Goal: Task Accomplishment & Management: Manage account settings

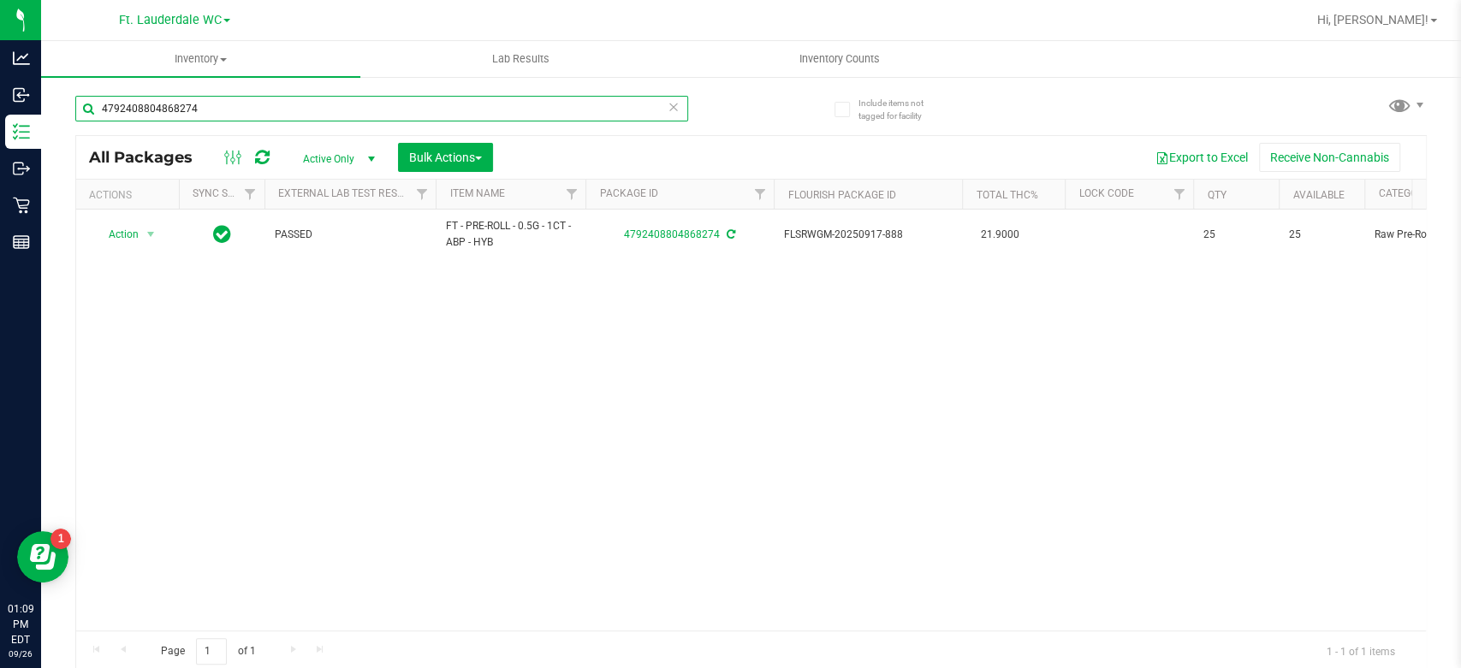
click at [384, 102] on input "4792408804868274" at bounding box center [381, 109] width 613 height 26
click at [384, 101] on input "4792408804868274" at bounding box center [381, 109] width 613 height 26
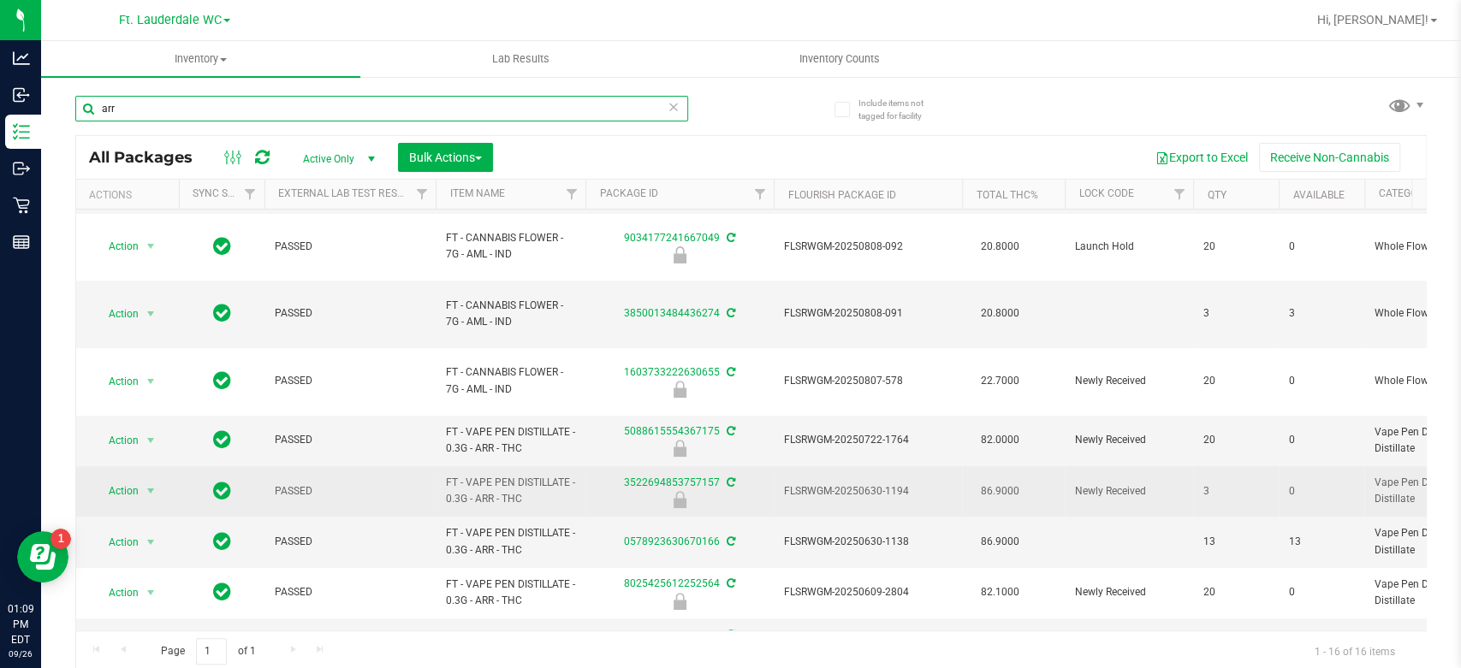
scroll to position [430, 0]
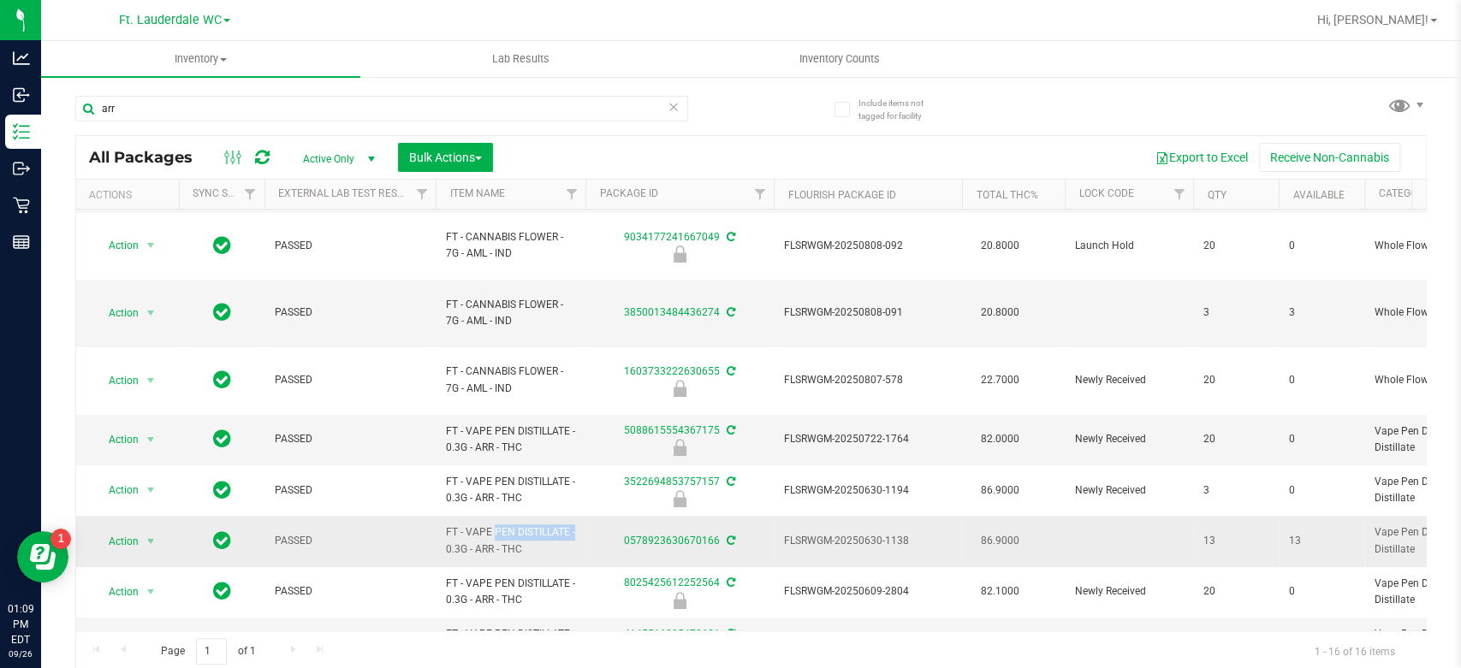
drag, startPoint x: 533, startPoint y: 489, endPoint x: 449, endPoint y: 481, distance: 84.3
click at [449, 525] on span "FT - VAPE PEN DISTILLATE - 0.3G - ARR - THC" at bounding box center [510, 541] width 129 height 33
click at [448, 516] on td "FT - VAPE PEN DISTILLATE - 0.3G - ARR - THC" at bounding box center [511, 541] width 150 height 50
drag, startPoint x: 448, startPoint y: 477, endPoint x: 529, endPoint y: 495, distance: 83.3
click at [529, 525] on span "FT - VAPE PEN DISTILLATE - 0.3G - ARR - THC" at bounding box center [510, 541] width 129 height 33
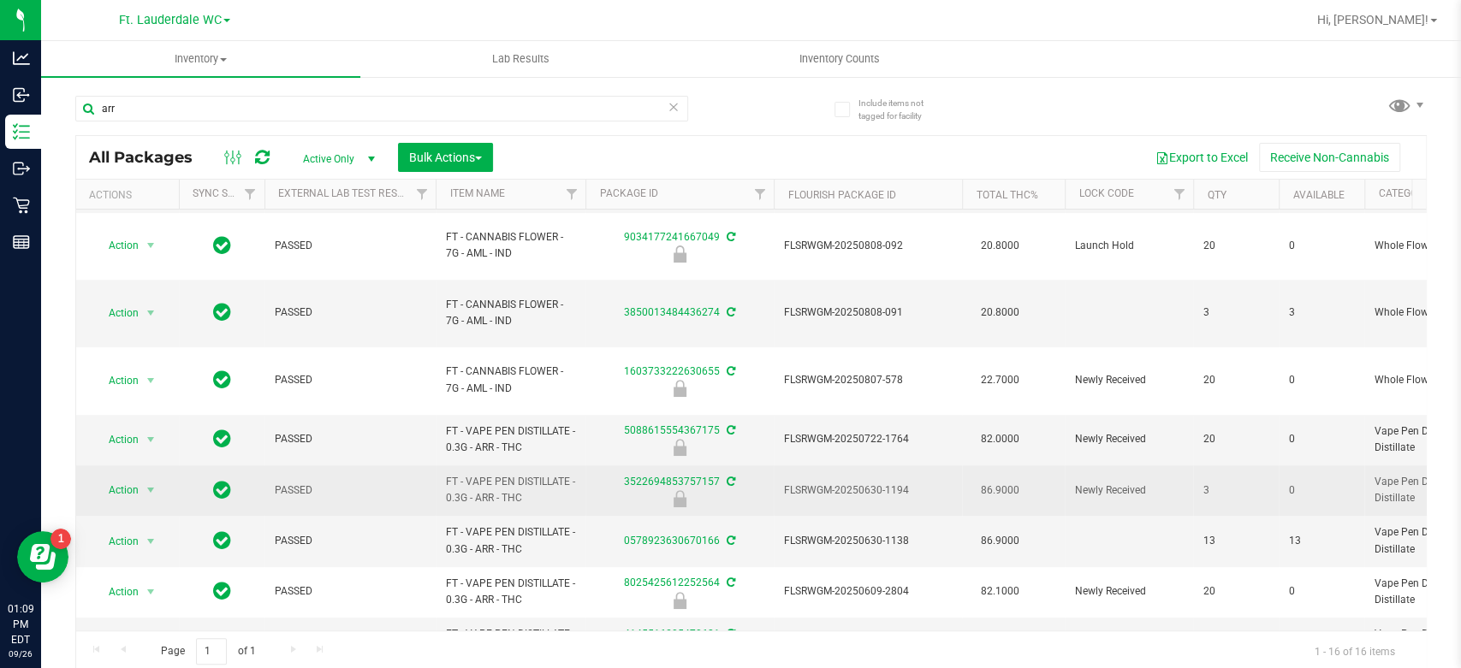
copy span "FT - VAPE PEN DISTILLATE - 0.3G - ARR - THC"
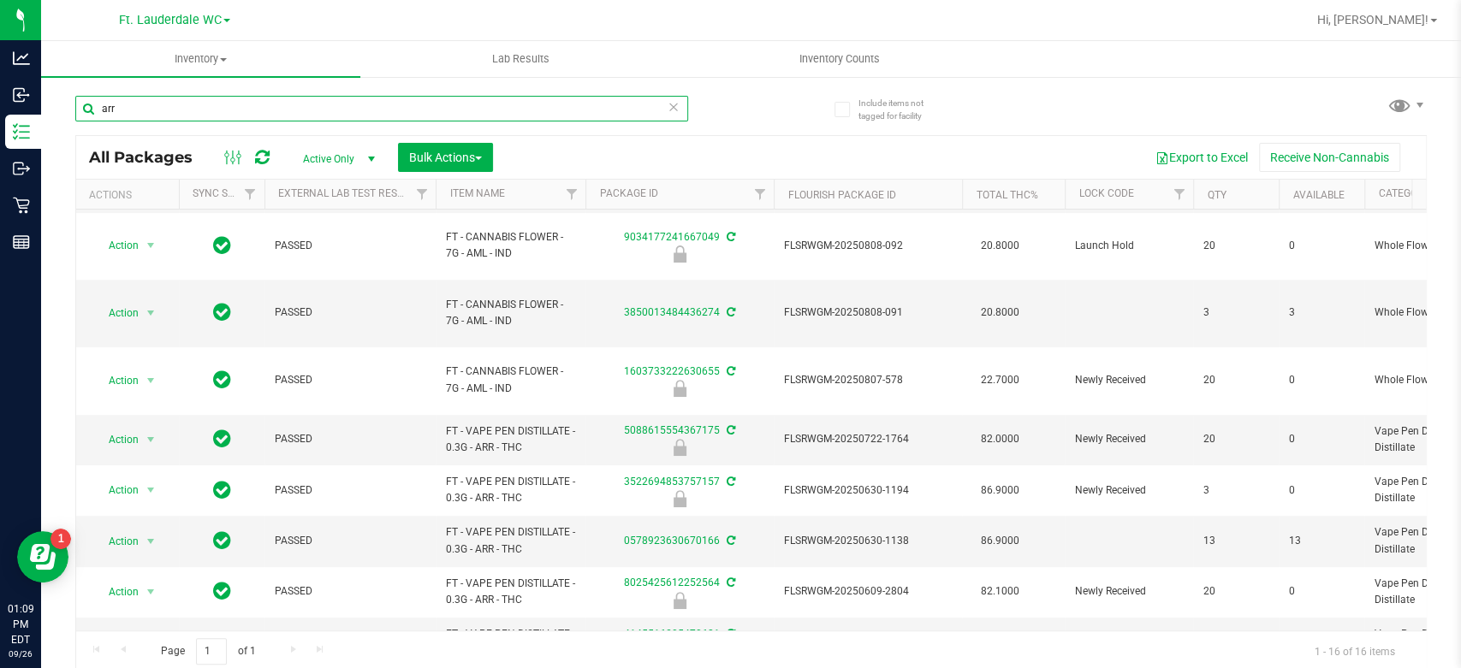
click at [133, 104] on input "arr" at bounding box center [381, 109] width 613 height 26
click at [133, 105] on input "arr" at bounding box center [381, 109] width 613 height 26
paste input "FT - VAPE PEN DISTILLATE - 0.3G - ARR - THC"
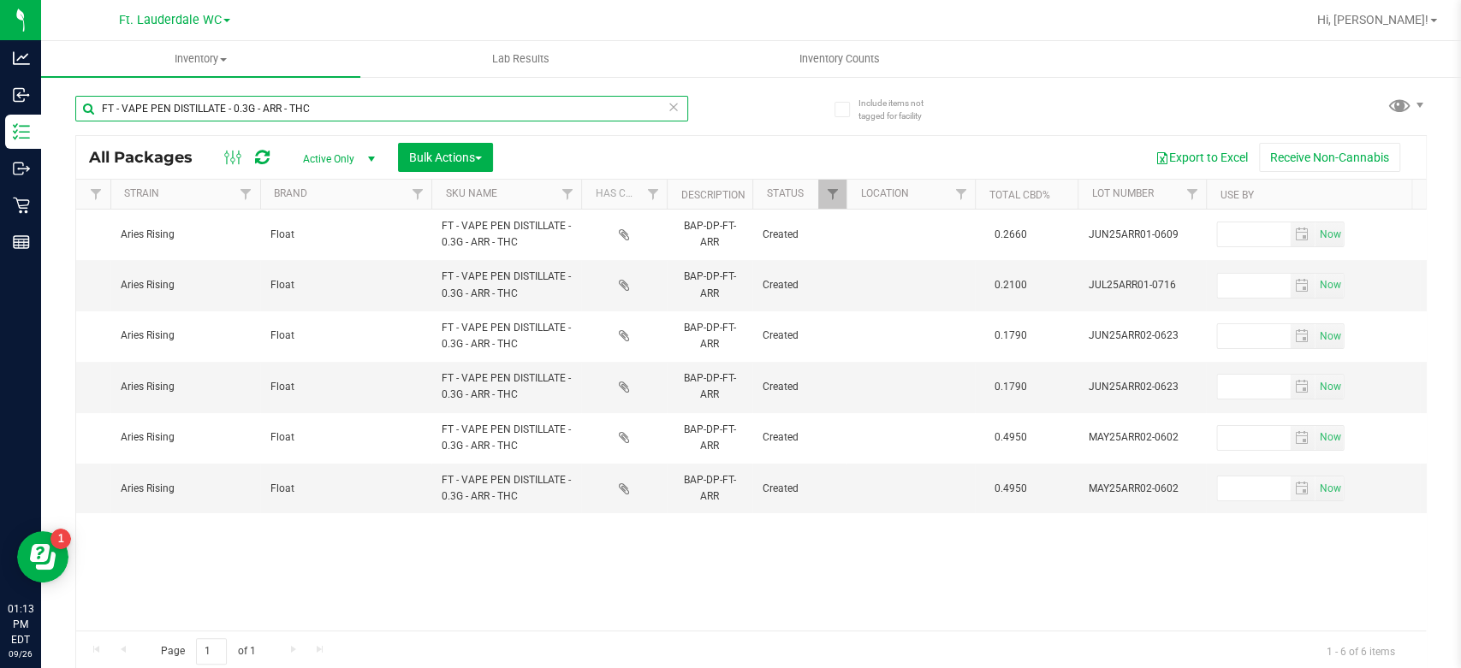
type input "FT - VAPE PEN DISTILLATE - 0.3G - ARR - THC"
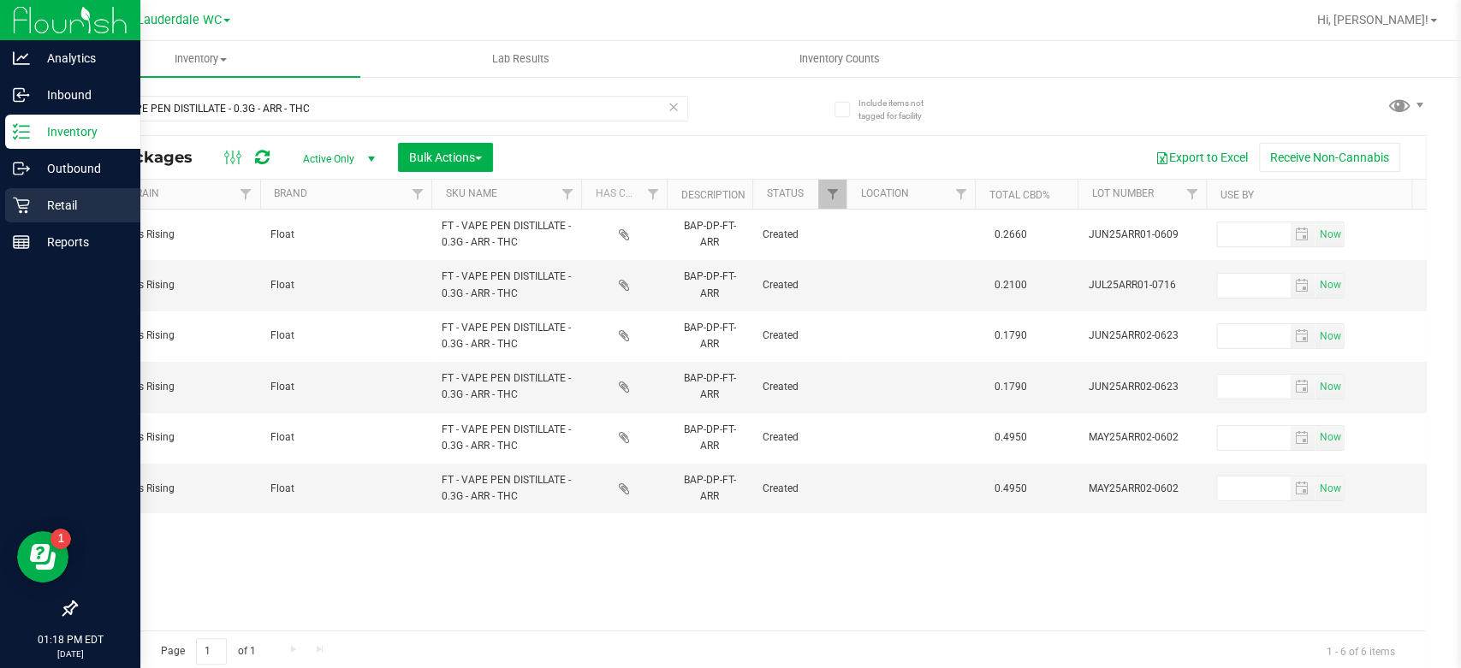
click at [25, 211] on icon at bounding box center [21, 206] width 16 height 16
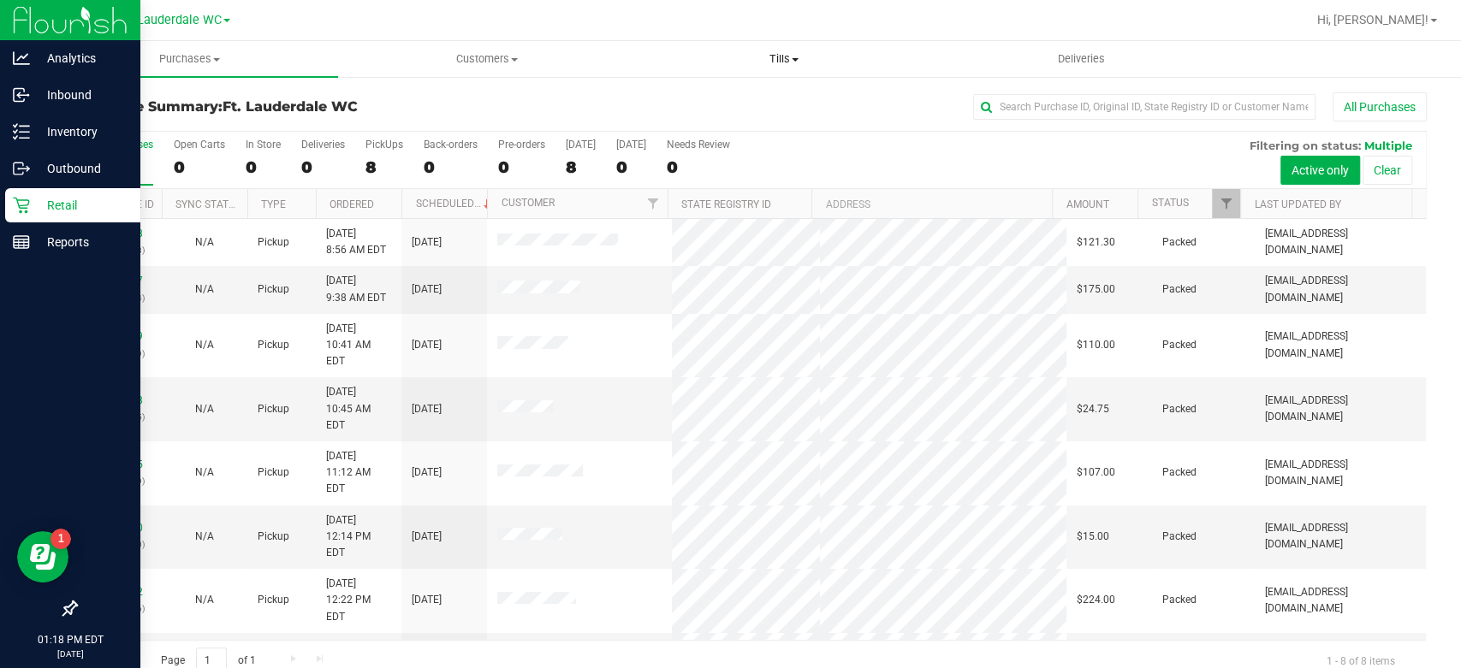
click at [791, 73] on uib-tab-heading "Tills Manage tills Reconcile e-payments" at bounding box center [783, 59] width 295 height 34
click at [786, 100] on li "Manage tills" at bounding box center [783, 103] width 297 height 21
